Goal: Browse casually: Explore the website without a specific task or goal

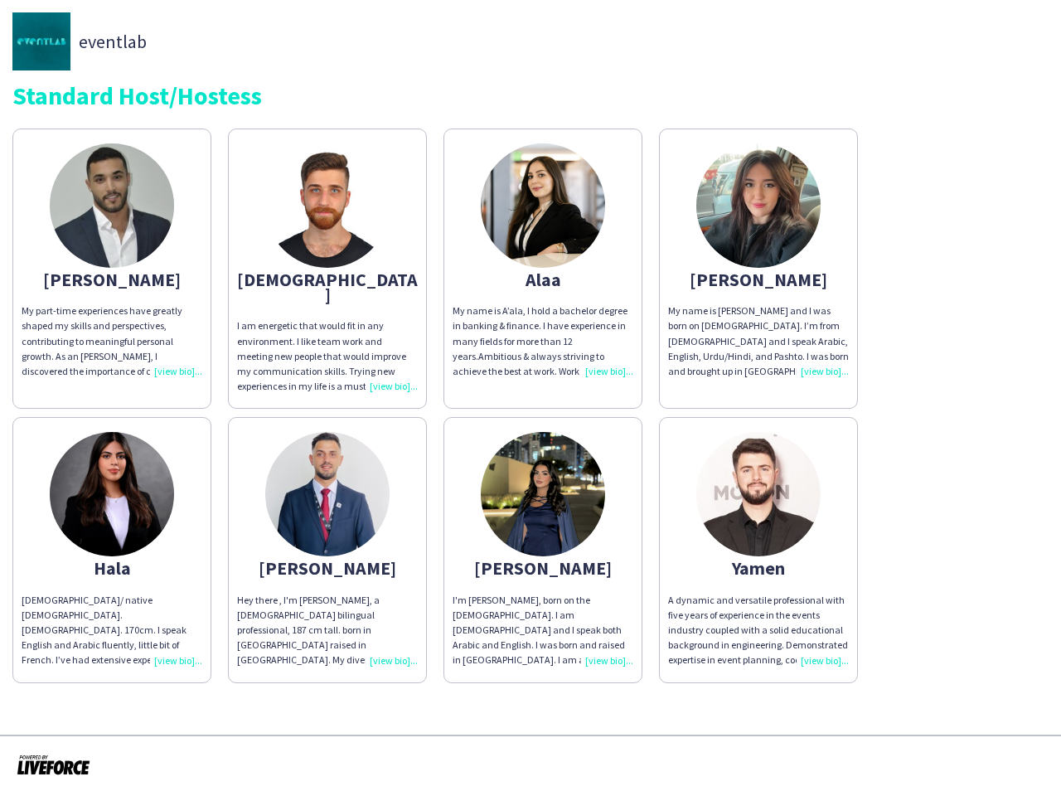
click at [531, 398] on div "[PERSON_NAME] My part-time experiences have greatly shaped my skills and perspe…" at bounding box center [530, 401] width 1036 height 563
click at [112, 261] on img at bounding box center [112, 205] width 124 height 124
click at [327, 261] on img at bounding box center [327, 205] width 124 height 124
click at [543, 261] on img at bounding box center [543, 205] width 124 height 124
click at [759, 261] on img at bounding box center [758, 205] width 124 height 124
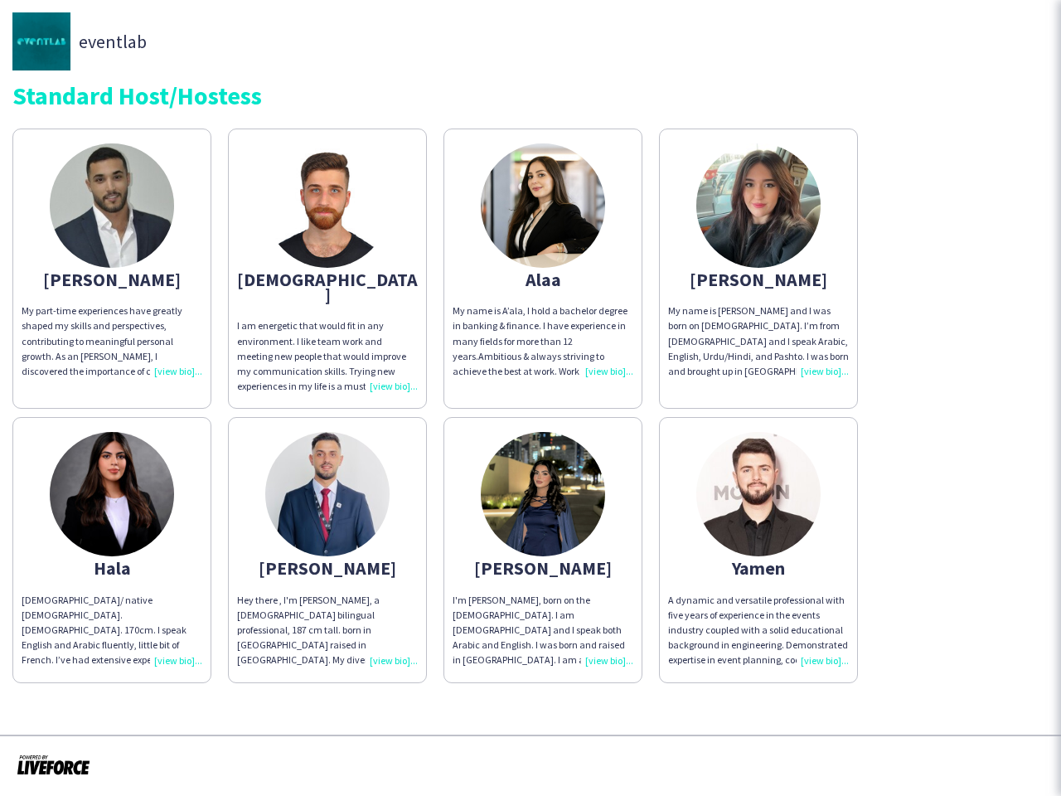
click at [112, 535] on img at bounding box center [112, 494] width 124 height 124
click at [327, 535] on img at bounding box center [327, 494] width 124 height 124
click at [543, 535] on img at bounding box center [543, 494] width 124 height 124
click at [759, 535] on img at bounding box center [758, 494] width 124 height 124
